Goal: Transaction & Acquisition: Purchase product/service

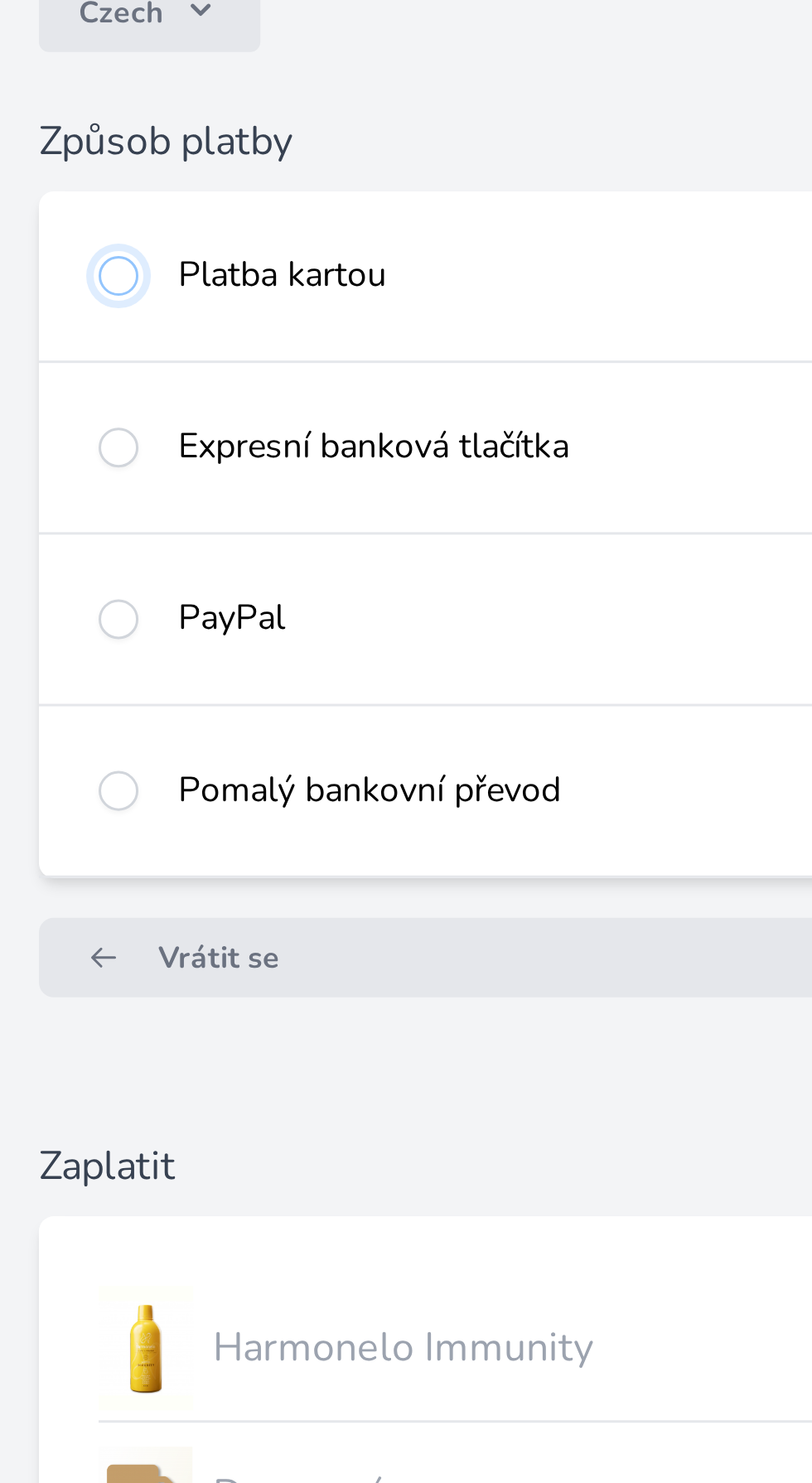
click at [37, 510] on input "radio" at bounding box center [39, 503] width 13 height 13
radio input "true"
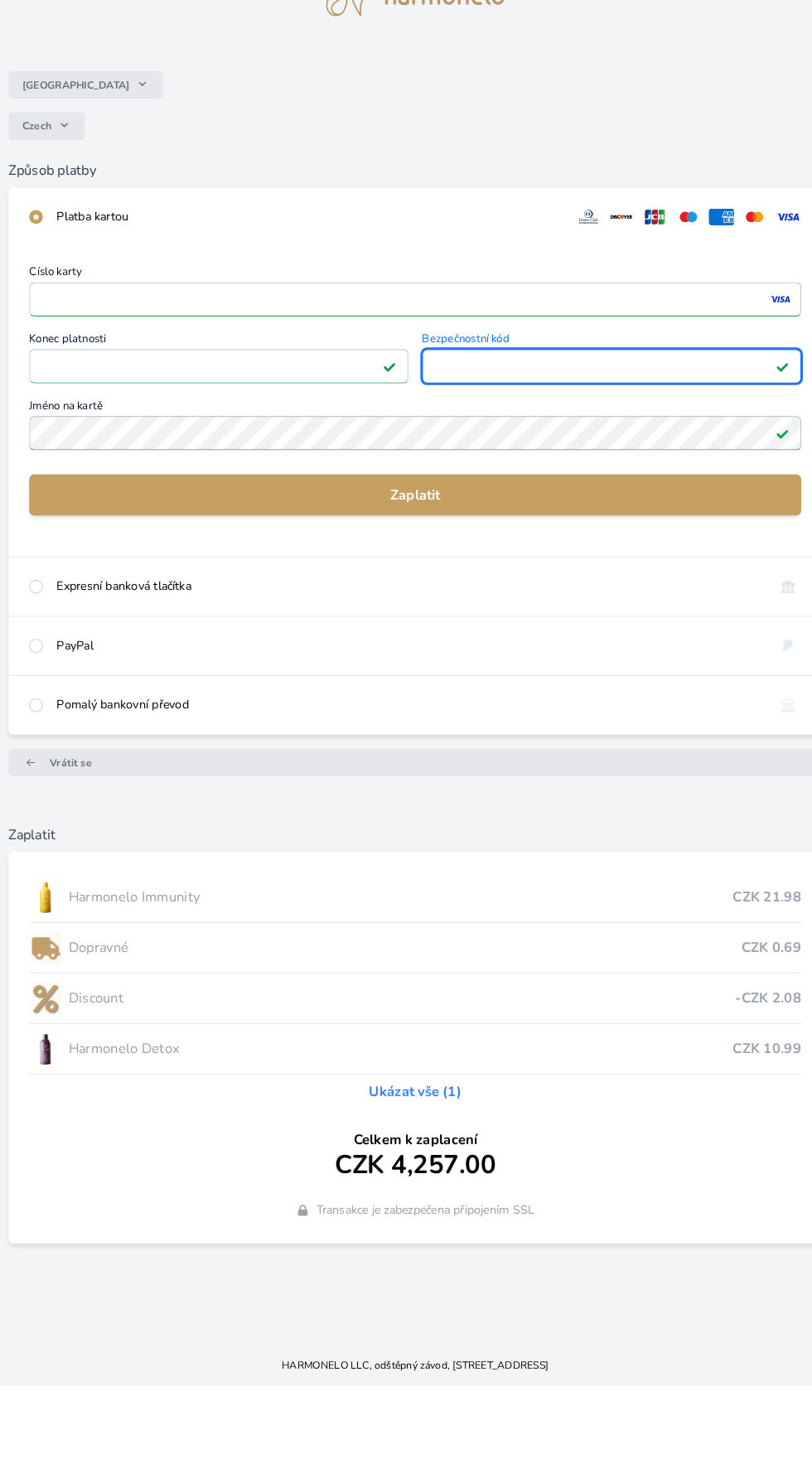
scroll to position [10, 0]
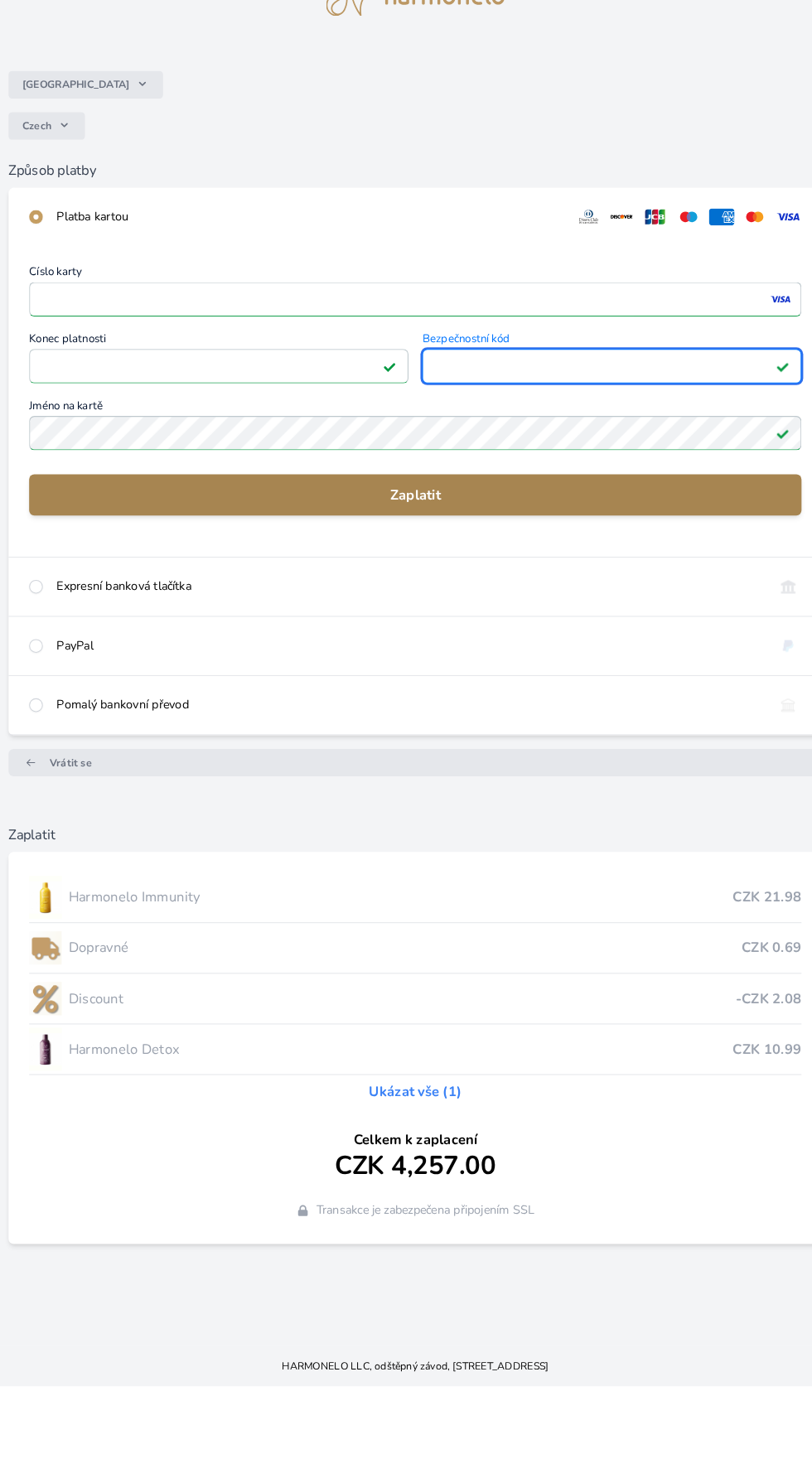
click at [388, 642] on button "Zaplatit" at bounding box center [406, 622] width 745 height 40
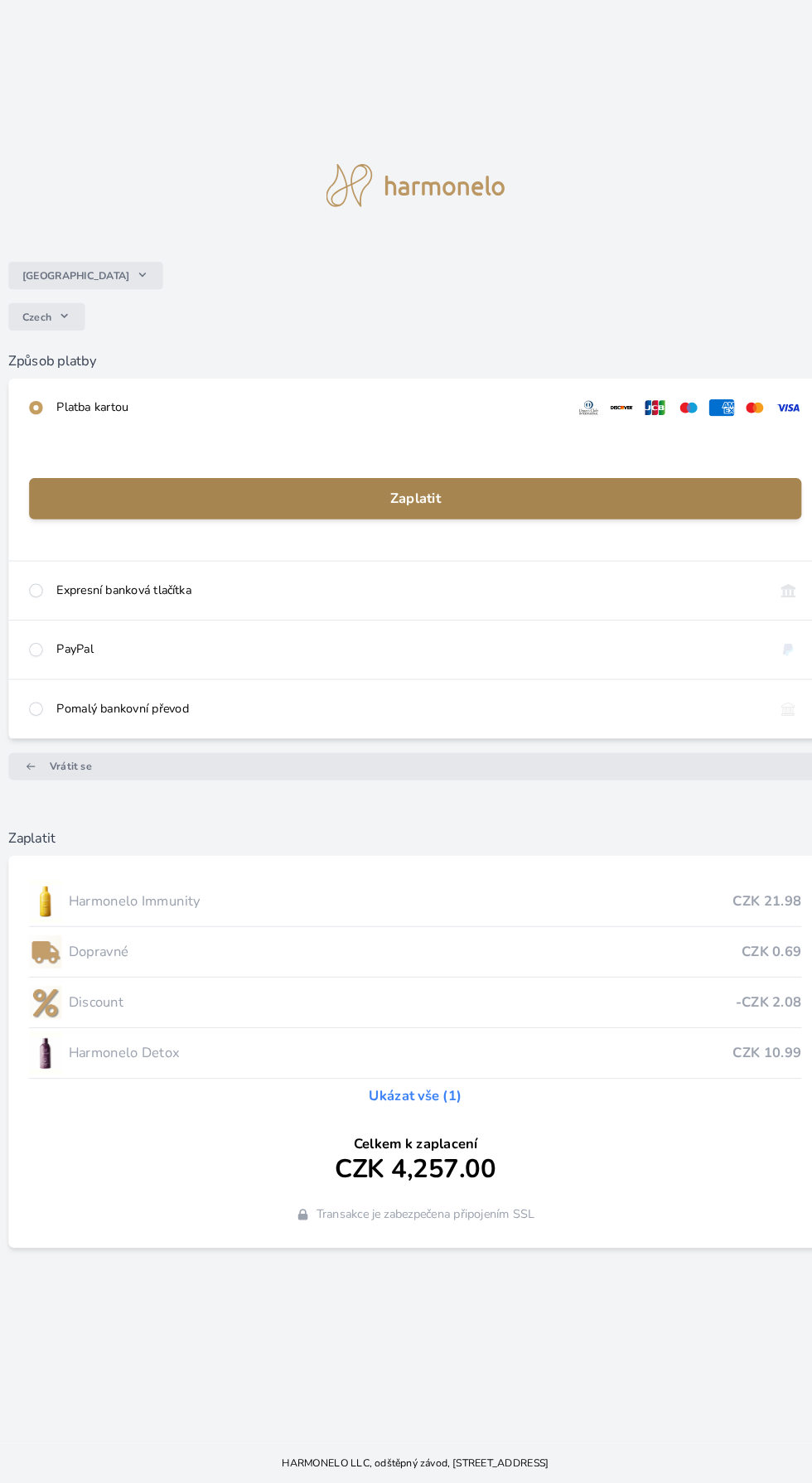
scroll to position [100, 0]
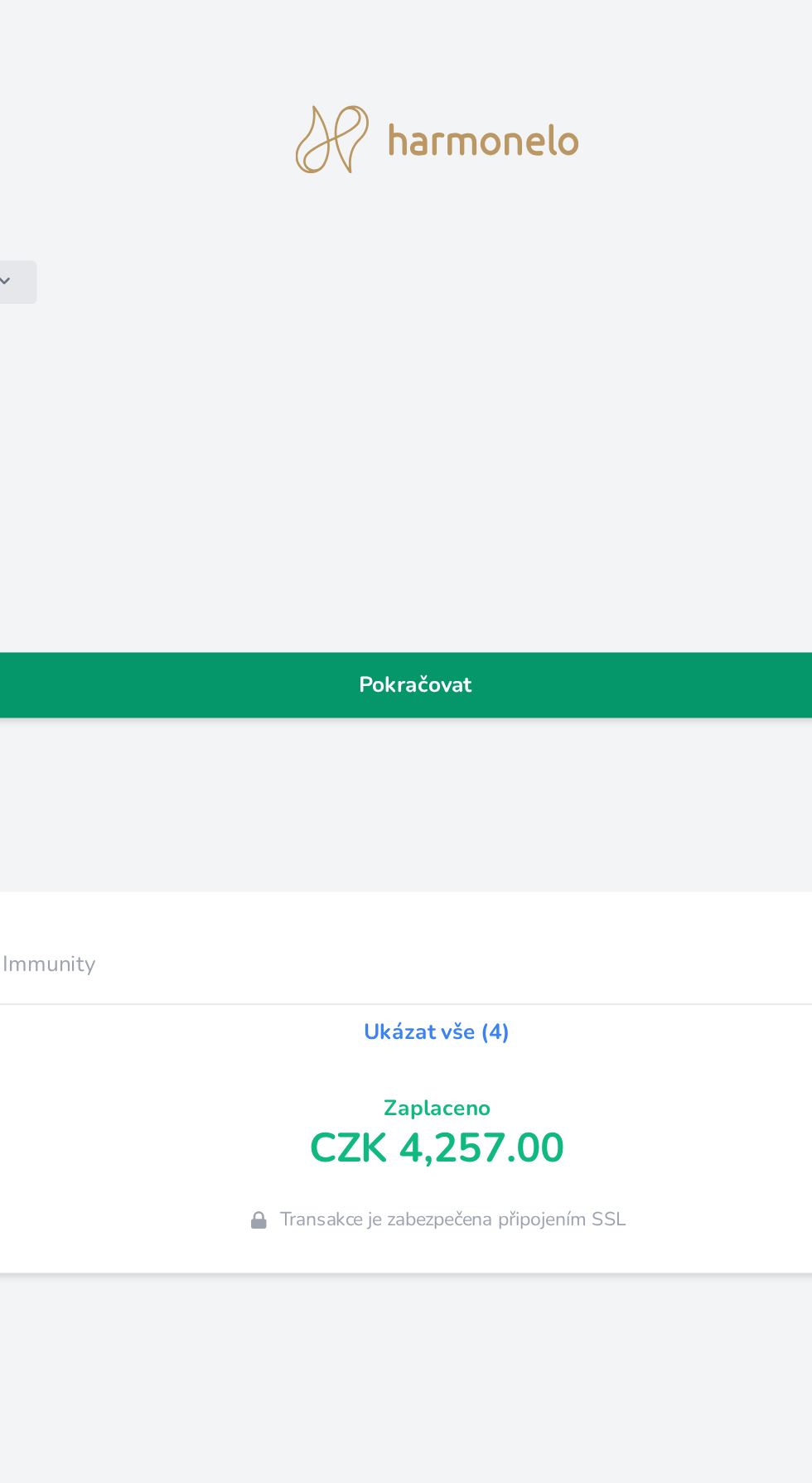
click at [406, 749] on link "Pokračovat" at bounding box center [406, 729] width 745 height 40
